Goal: Transaction & Acquisition: Purchase product/service

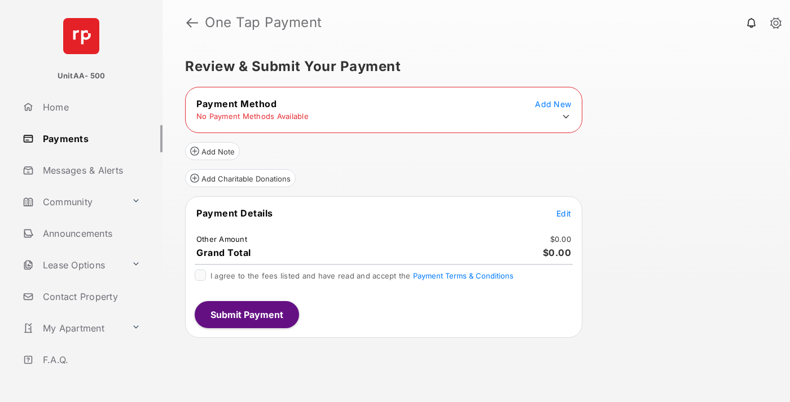
click at [566, 117] on icon at bounding box center [566, 117] width 10 height 10
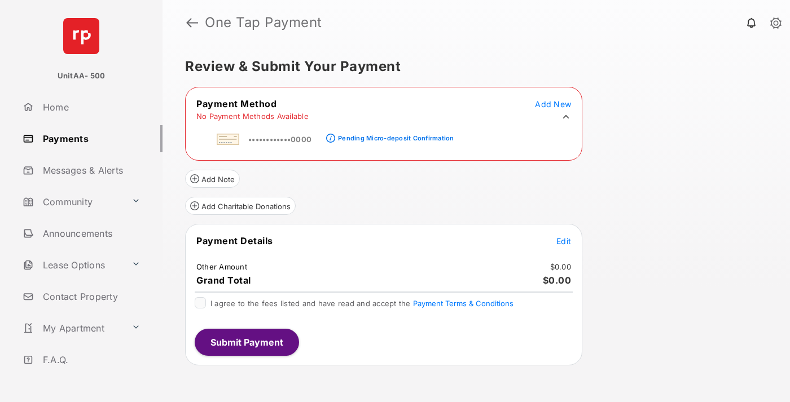
click at [394, 135] on div "Pending Micro-deposit Confirmation" at bounding box center [396, 138] width 116 height 8
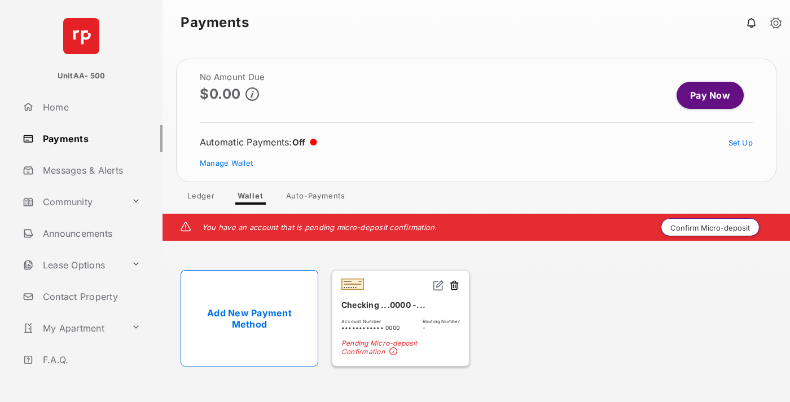
click at [710, 227] on button "Confirm Micro-deposit" at bounding box center [710, 227] width 99 height 18
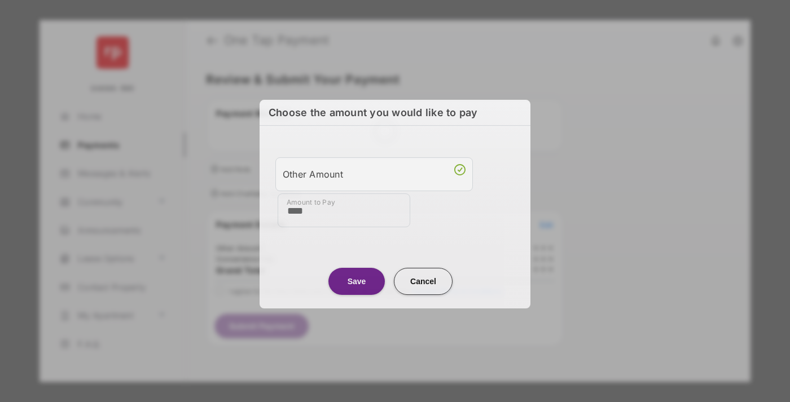
type input "****"
click at [357, 279] on button "Save" at bounding box center [356, 281] width 56 height 27
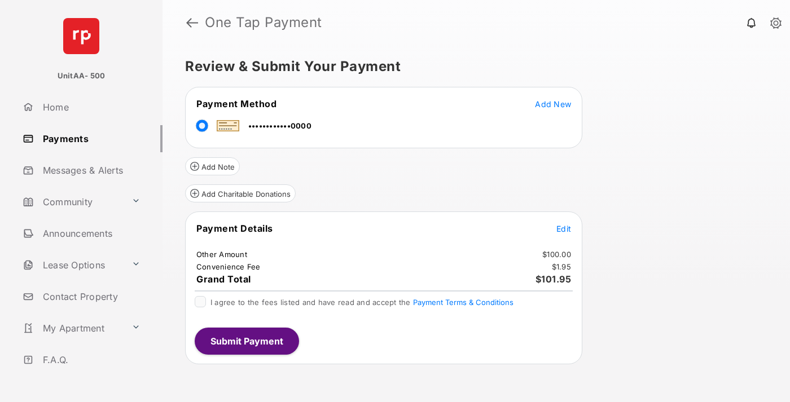
click at [564, 229] on span "Edit" at bounding box center [563, 229] width 15 height 10
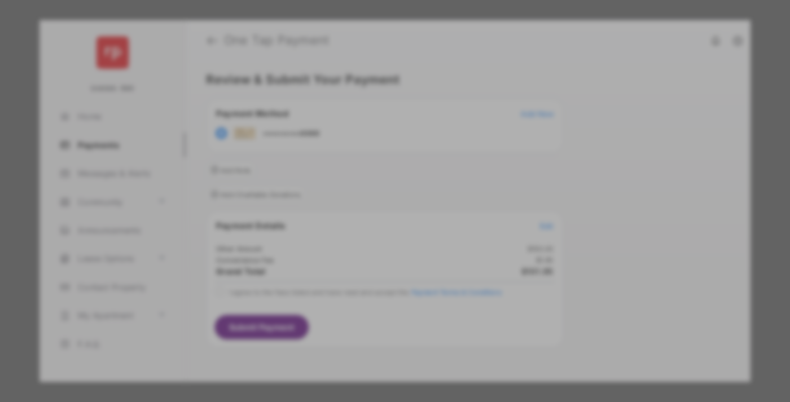
click at [357, 294] on button "Save" at bounding box center [356, 298] width 56 height 27
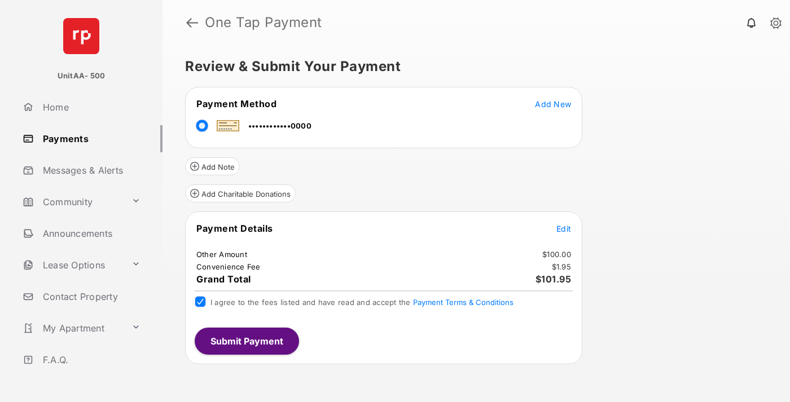
click at [246, 341] on button "Submit Payment" at bounding box center [247, 341] width 104 height 27
